Goal: Communication & Community: Participate in discussion

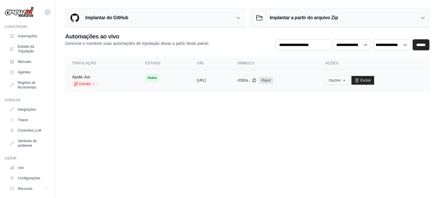
click at [145, 77] on span "Online" at bounding box center [152, 78] width 14 height 8
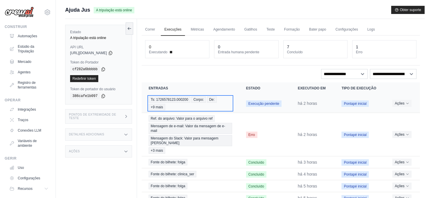
click at [170, 98] on span "Ts: 1726578123.000200" at bounding box center [170, 99] width 42 height 6
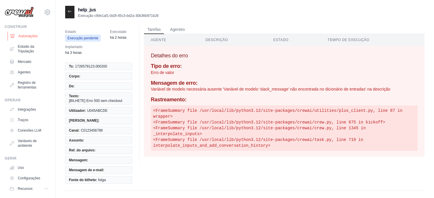
click at [27, 35] on font "Automações" at bounding box center [27, 36] width 19 height 5
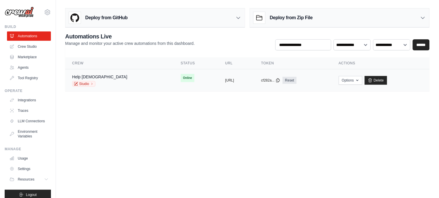
click at [181, 77] on span "Online" at bounding box center [188, 78] width 14 height 8
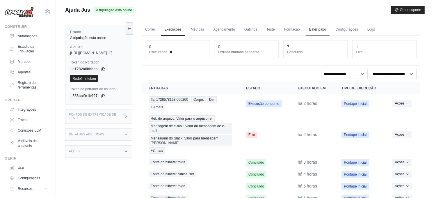
click at [317, 31] on link "Bater papo" at bounding box center [318, 30] width 24 height 12
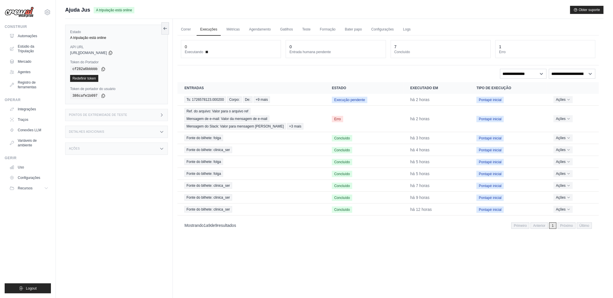
click at [417, 5] on main "Submit a support request Describe your issue or question * Please be specific a…" at bounding box center [334, 161] width 557 height 323
click at [199, 99] on span "Ts: 1726578123.000200" at bounding box center [205, 100] width 42 height 6
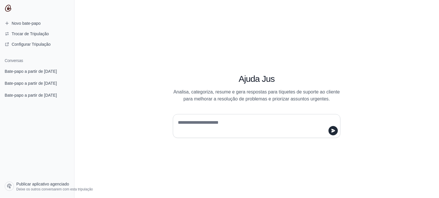
click at [202, 121] on textarea at bounding box center [255, 126] width 157 height 16
type textarea "**********"
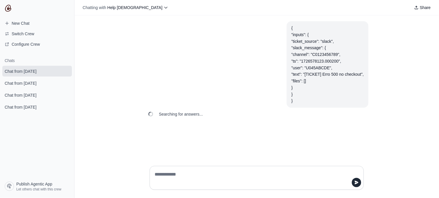
scroll to position [40, 0]
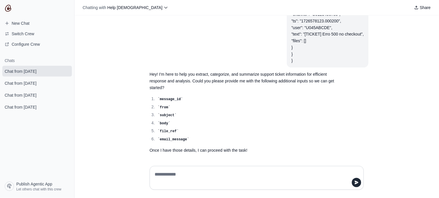
drag, startPoint x: 144, startPoint y: 55, endPoint x: 136, endPoint y: 101, distance: 46.7
click at [136, 101] on div "{ "inputs": { "ticket_source": "slack", "slack_message": { "channel": "C0123456…" at bounding box center [256, 88] width 364 height 146
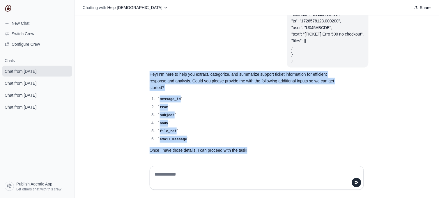
drag, startPoint x: 144, startPoint y: 69, endPoint x: 269, endPoint y: 144, distance: 146.0
click at [269, 144] on section "Hey! I'm here to help you extract, categorize, and summarize support ticket inf…" at bounding box center [242, 112] width 195 height 90
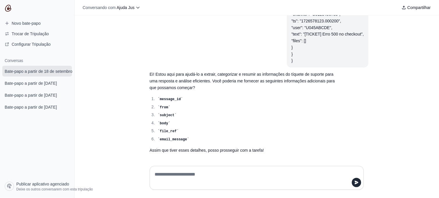
click at [155, 52] on article "{ "inputs": { "ticket_source": "Slack", "slack_message": { "channel": "C0123456…" at bounding box center [256, 24] width 223 height 86
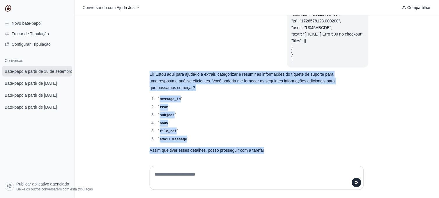
drag, startPoint x: 147, startPoint y: 72, endPoint x: 298, endPoint y: 150, distance: 169.9
click at [298, 150] on section "Ei! Estou aqui para ajudá-lo a extrair, categorizar e resumir as informações do…" at bounding box center [242, 112] width 195 height 90
copy div "Ei! Estou aqui para ajudá-lo a extrair, categorizar e resumir as informações do…"
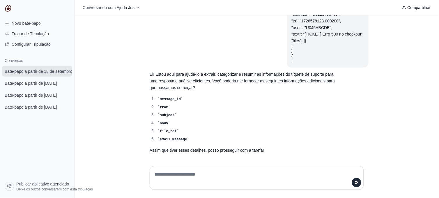
click at [170, 175] on textarea at bounding box center [254, 178] width 203 height 16
paste textarea "**********"
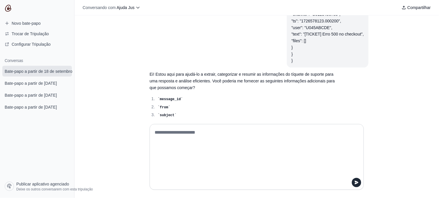
type textarea "**********"
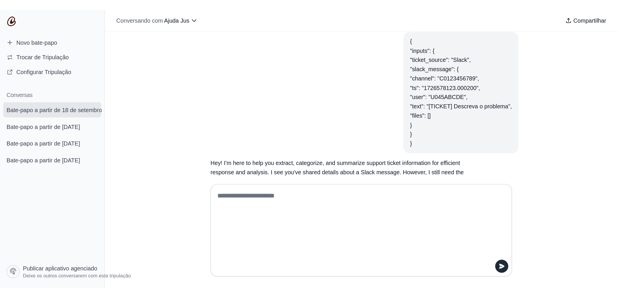
scroll to position [257, 0]
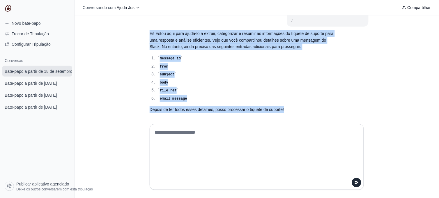
drag, startPoint x: 147, startPoint y: 30, endPoint x: 292, endPoint y: 100, distance: 160.8
click at [292, 100] on div "Ei! Estou aqui para ajudá-lo a extrair, categorizar e resumir as informações do…" at bounding box center [243, 71] width 186 height 83
copy div "Ei! Estou aqui para ajudá-lo a extrair, categorizar e resumir as informações do…"
click at [118, 103] on div "{ "inputs": { "ticket_source": "Slack", "slack_message": { "channel": "C0123456…" at bounding box center [256, 67] width 364 height 104
click at [291, 79] on li "body" at bounding box center [246, 82] width 180 height 7
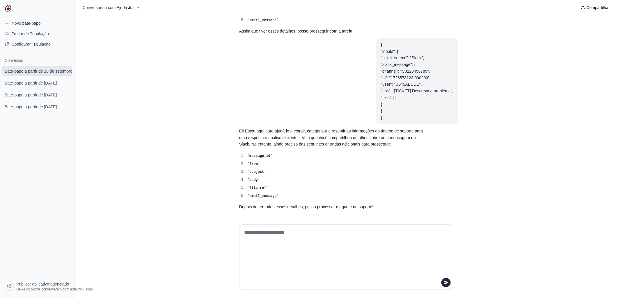
scroll to position [156, 0]
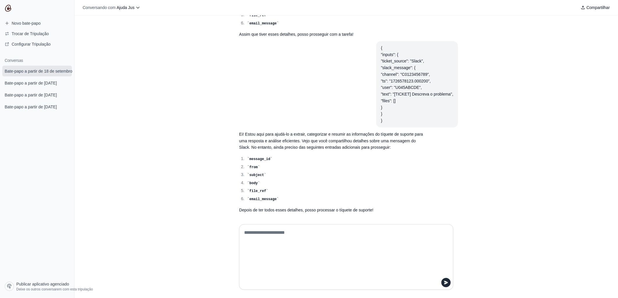
click at [260, 198] on textarea at bounding box center [344, 257] width 203 height 58
paste textarea "**********"
type textarea "**********"
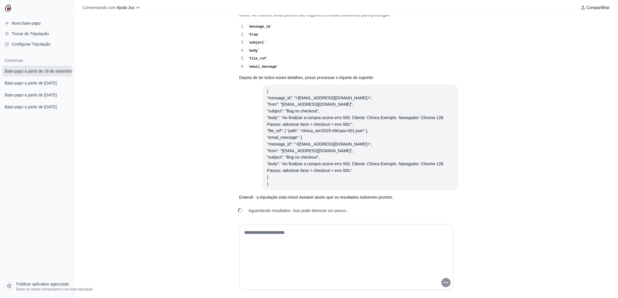
scroll to position [224, 0]
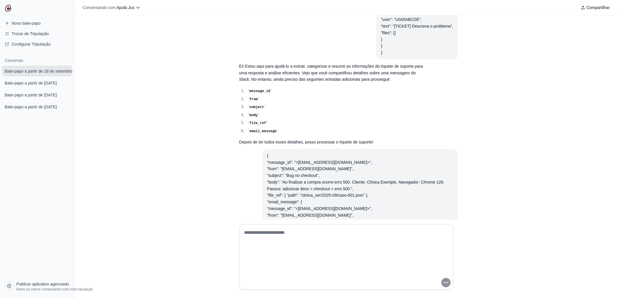
click at [438, 186] on div "{ "inputs": { "ticket_source": "Slack", "slack_message": { "channel": "C0123456…" at bounding box center [345, 117] width 543 height 205
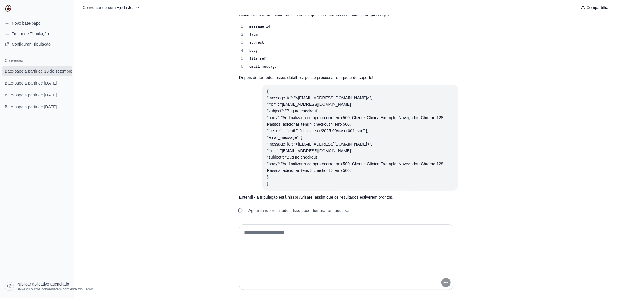
click at [258, 198] on textarea at bounding box center [344, 257] width 203 height 58
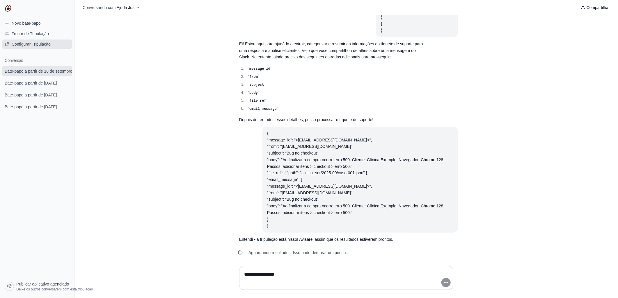
type textarea "**********"
click at [167, 198] on div "{ "inputs": { "ticket_source": "Slack", "slack_message": { "channel": "C0123456…" at bounding box center [345, 138] width 543 height 246
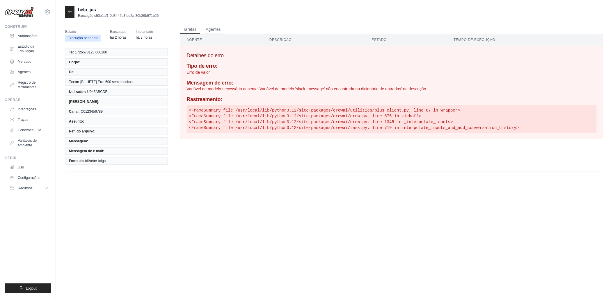
click at [273, 40] on th "Descrição" at bounding box center [313, 40] width 102 height 12
click at [24, 35] on font "Automações" at bounding box center [27, 36] width 19 height 5
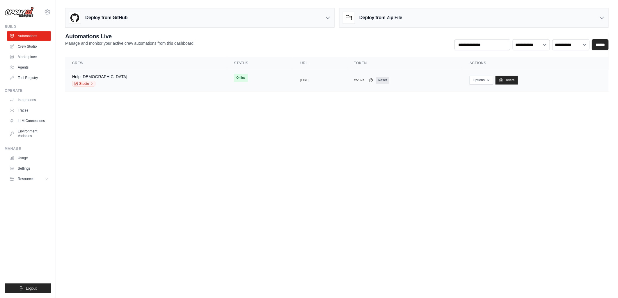
click at [234, 77] on span "Online" at bounding box center [241, 78] width 14 height 8
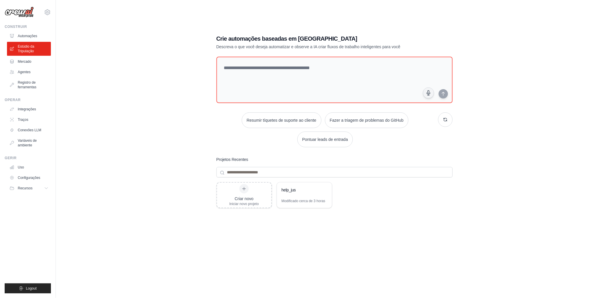
click at [25, 37] on font "Automações" at bounding box center [27, 36] width 19 height 5
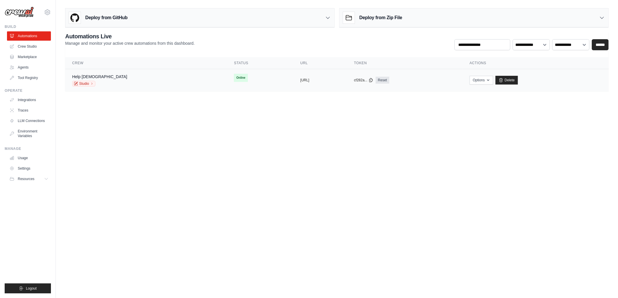
click at [234, 79] on span "Online" at bounding box center [241, 78] width 14 height 8
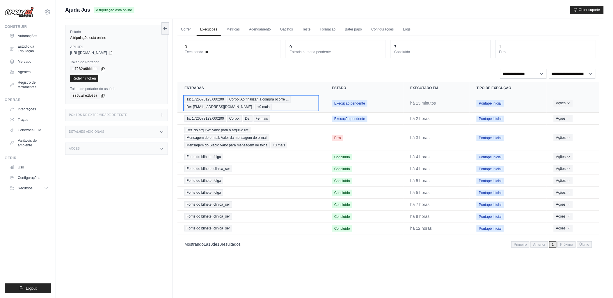
click at [192, 100] on span "Ts: 1726578123.000200" at bounding box center [205, 99] width 42 height 6
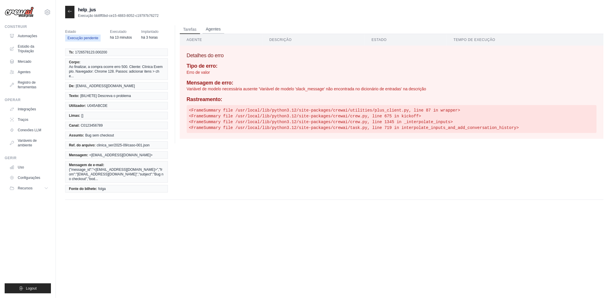
click at [209, 30] on button "Agentes" at bounding box center [213, 29] width 22 height 9
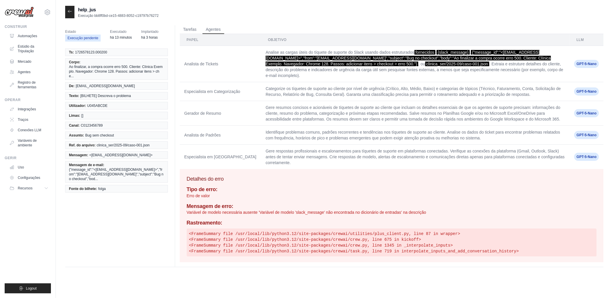
scroll to position [12, 0]
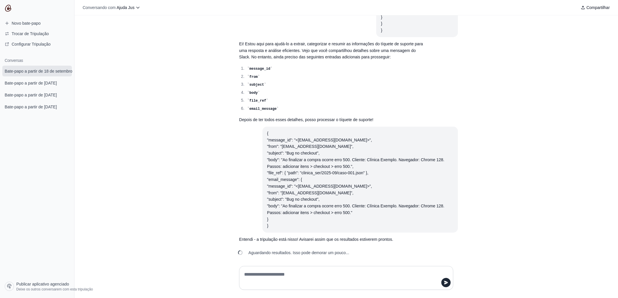
click at [184, 149] on div "{ "inputs": { "ticket_source": "slack", "slack_message": { "channel": "C0123456…" at bounding box center [345, 138] width 543 height 246
click at [445, 284] on icon "submit" at bounding box center [446, 282] width 4 height 3
click at [446, 284] on icon "submit" at bounding box center [446, 282] width 4 height 3
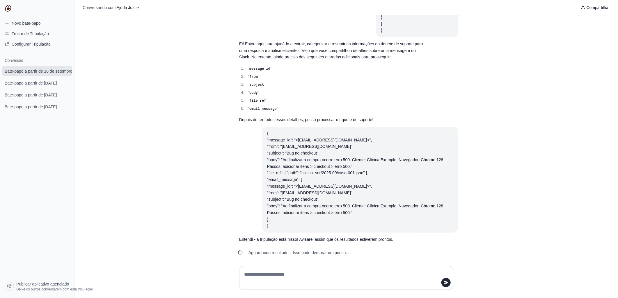
click at [278, 278] on textarea at bounding box center [344, 278] width 203 height 16
type textarea "**********"
click at [447, 284] on icon "submit" at bounding box center [446, 282] width 4 height 3
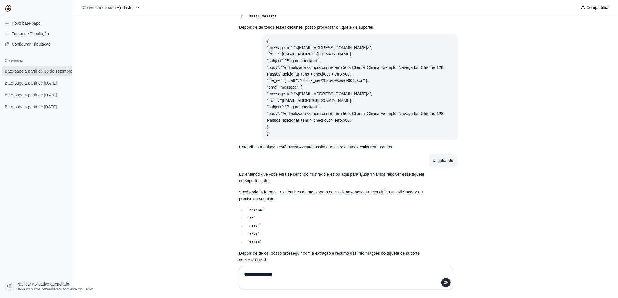
scroll to position [345, 0]
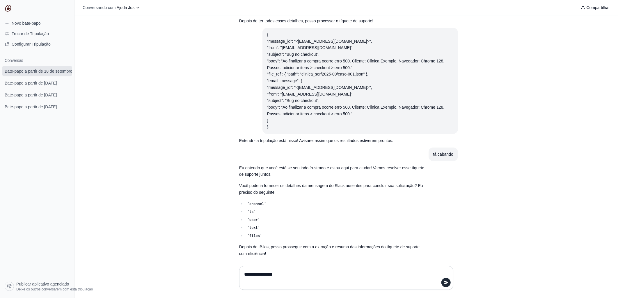
click at [260, 277] on textarea "**********" at bounding box center [344, 278] width 203 height 16
type textarea "******"
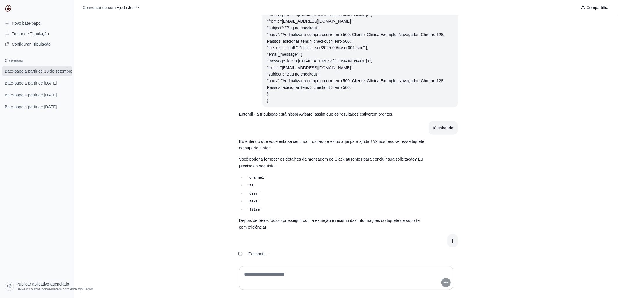
scroll to position [386, 0]
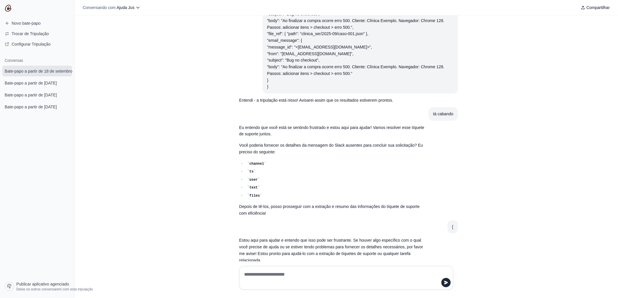
drag, startPoint x: 262, startPoint y: 275, endPoint x: 265, endPoint y: 272, distance: 4.4
click at [262, 275] on textarea at bounding box center [344, 278] width 203 height 16
type textarea "**********"
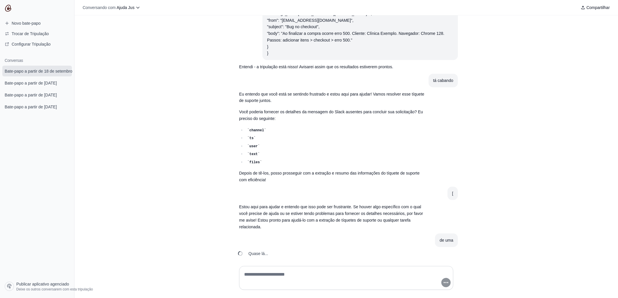
scroll to position [433, 0]
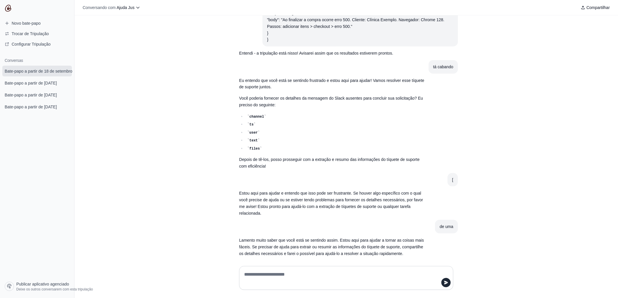
click at [261, 276] on textarea at bounding box center [344, 278] width 203 height 16
paste textarea "**********"
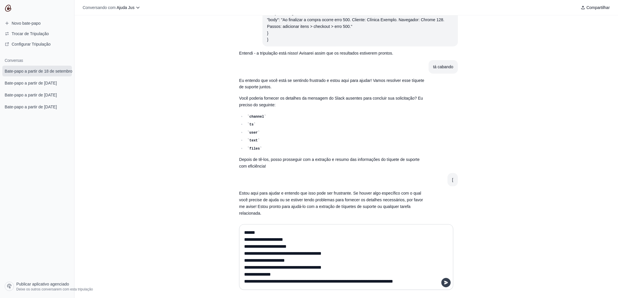
type textarea "**********"
click at [444, 284] on icon "submit" at bounding box center [446, 282] width 4 height 3
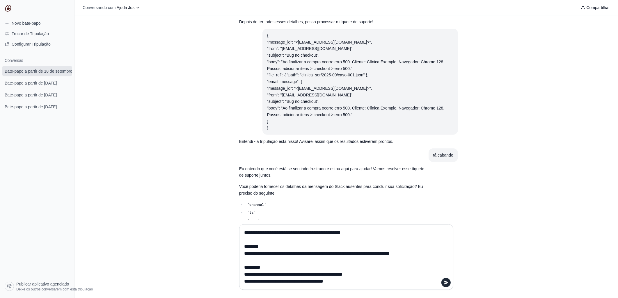
scroll to position [150, 0]
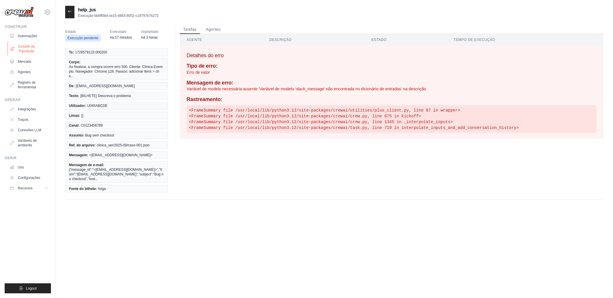
click at [24, 49] on font "Estúdio da Tripulação" at bounding box center [33, 48] width 31 height 9
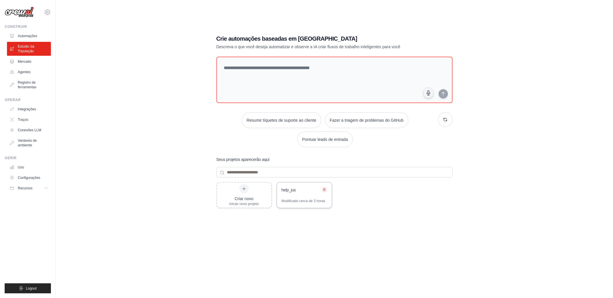
click at [323, 189] on icon at bounding box center [324, 189] width 3 height 3
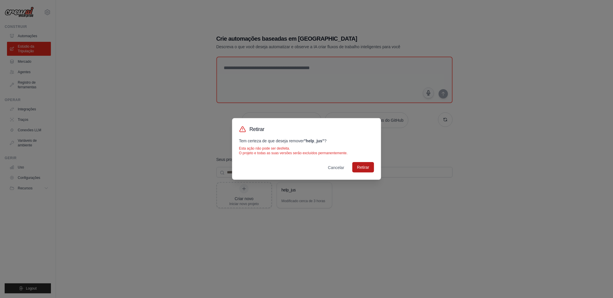
click at [368, 168] on button "Retirar" at bounding box center [363, 167] width 22 height 10
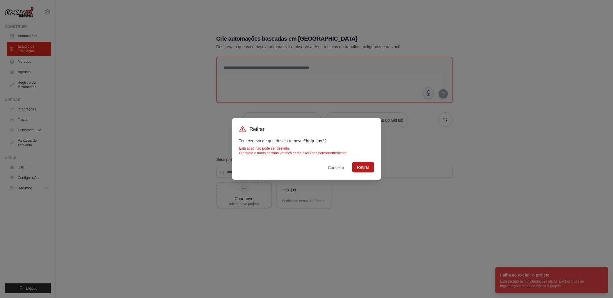
click at [356, 170] on button "Retirar" at bounding box center [363, 167] width 22 height 10
click at [356, 170] on button "Remover..." at bounding box center [359, 167] width 29 height 10
drag, startPoint x: 403, startPoint y: 191, endPoint x: 404, endPoint y: 197, distance: 6.1
click at [404, 197] on div "Retirar Tem certeza de que deseja remover "help_jus" ? Esta ação não pode ser d…" at bounding box center [306, 149] width 613 height 298
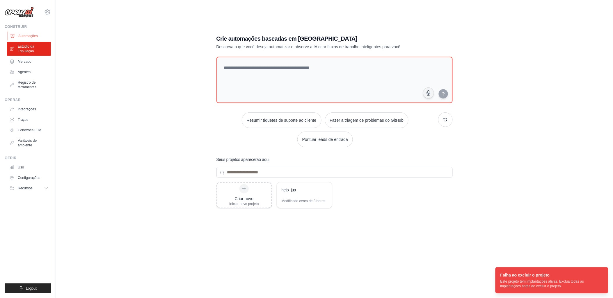
click at [24, 35] on font "Automações" at bounding box center [27, 36] width 19 height 5
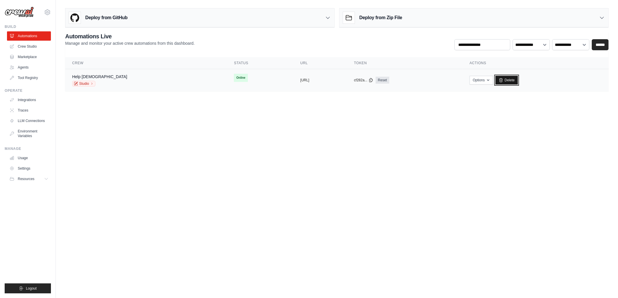
click at [518, 81] on link "Delete" at bounding box center [506, 80] width 22 height 9
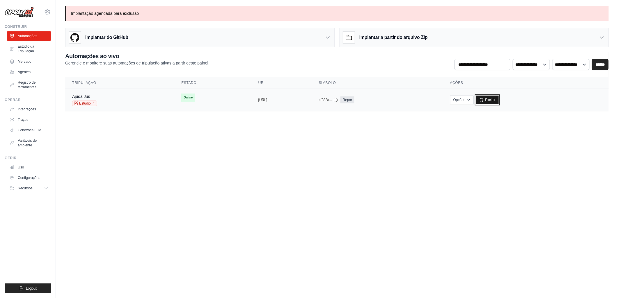
click at [495, 101] on font "Excluir" at bounding box center [490, 100] width 10 height 5
click at [495, 100] on font "Excluir" at bounding box center [490, 100] width 10 height 5
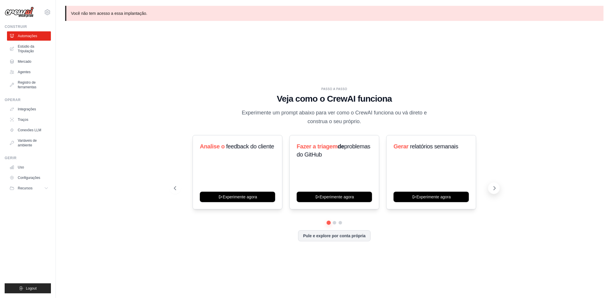
click at [493, 190] on icon at bounding box center [495, 189] width 6 height 6
click at [495, 189] on icon at bounding box center [495, 188] width 2 height 3
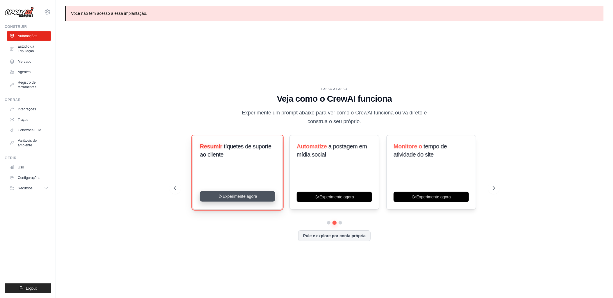
click at [225, 196] on button "Experimente agora" at bounding box center [237, 196] width 75 height 10
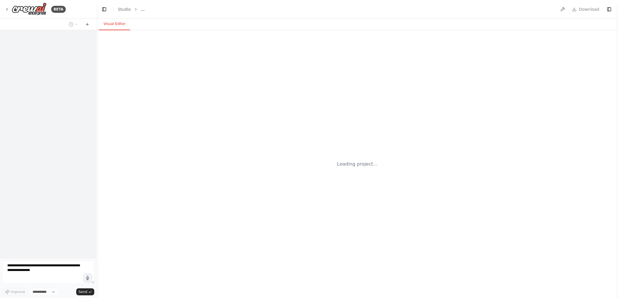
select select "****"
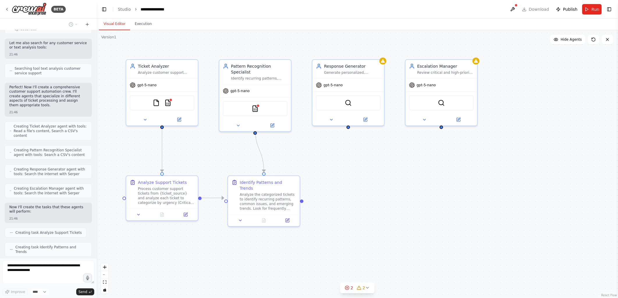
scroll to position [181, 0]
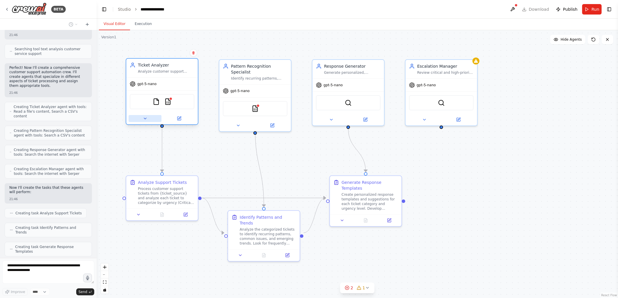
click at [147, 118] on icon at bounding box center [145, 118] width 5 height 5
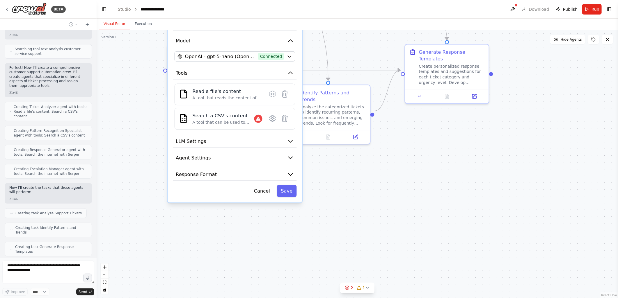
drag, startPoint x: 141, startPoint y: 216, endPoint x: 155, endPoint y: 146, distance: 71.2
click at [155, 146] on div ".deletable-edge-delete-btn { width: 20px; height: 20px; border: 0px solid #ffff…" at bounding box center [357, 164] width 521 height 268
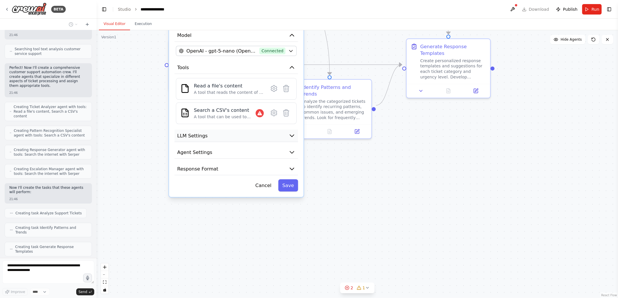
click at [197, 132] on span "LLM Settings" at bounding box center [192, 135] width 30 height 7
click at [196, 135] on span "LLM Settings" at bounding box center [192, 135] width 30 height 7
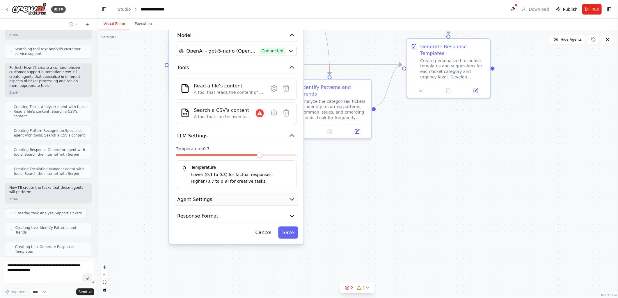
click at [192, 198] on span "Agent Settings" at bounding box center [194, 199] width 35 height 7
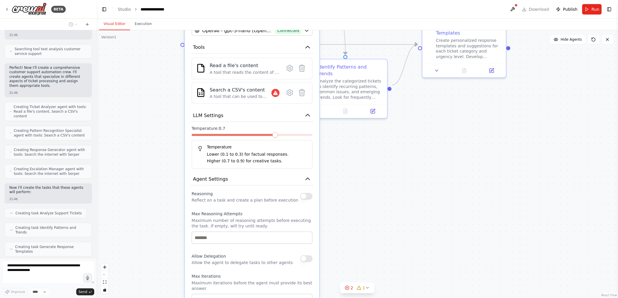
click at [370, 205] on div ".deletable-edge-delete-btn { width: 20px; height: 20px; border: 0px solid #ffff…" at bounding box center [357, 164] width 521 height 268
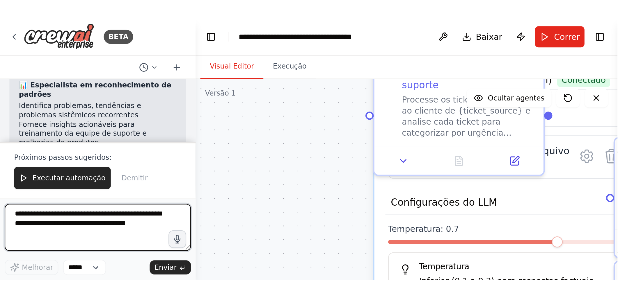
scroll to position [872, 0]
